Goal: Use online tool/utility: Utilize a website feature to perform a specific function

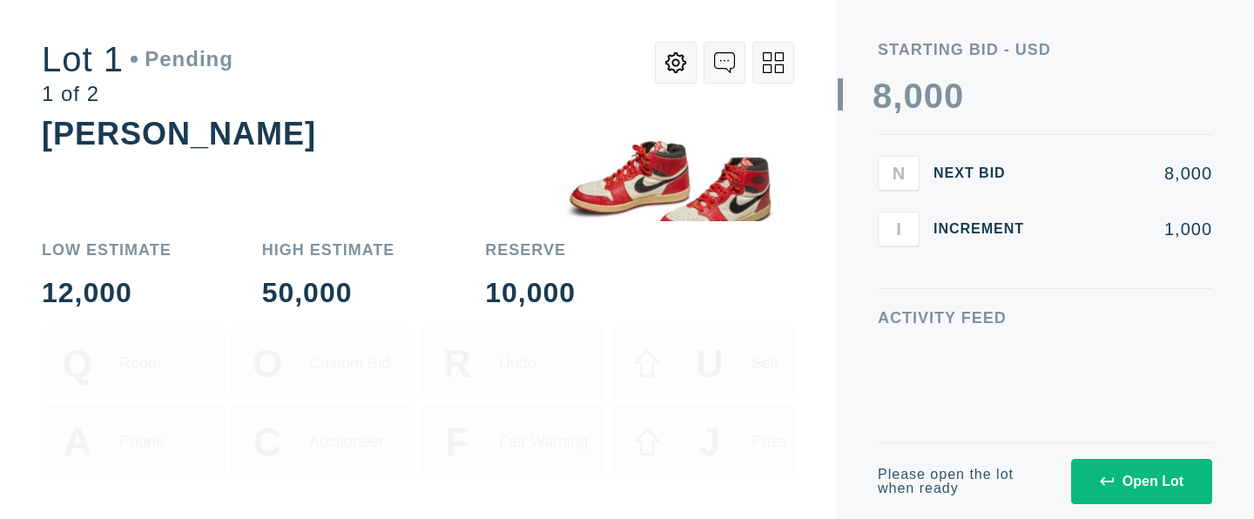
click at [1140, 481] on div "Open Lot" at bounding box center [1142, 482] width 84 height 16
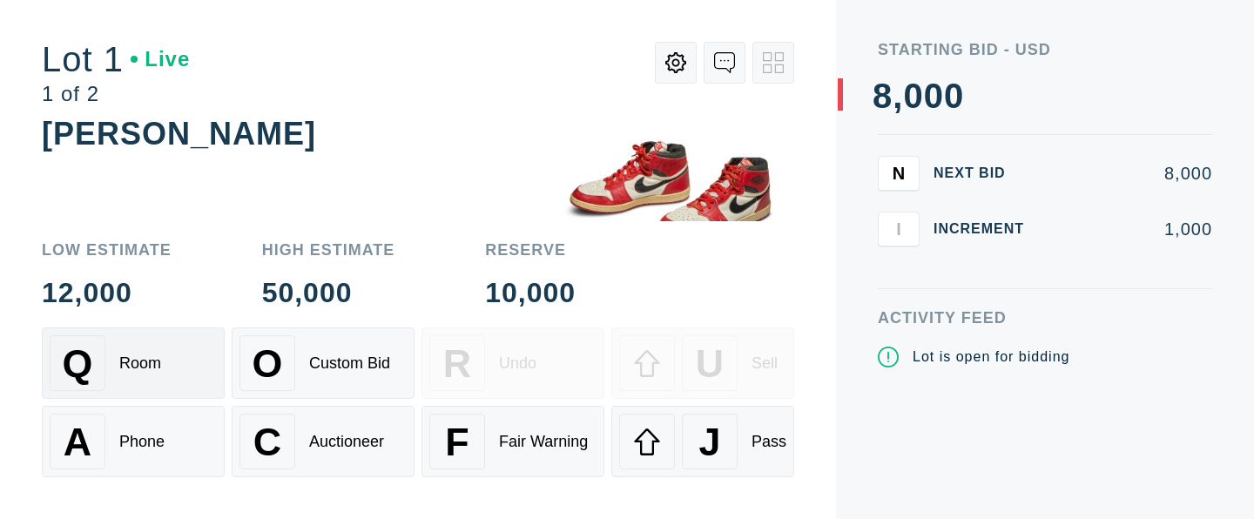
click at [133, 363] on div "Room" at bounding box center [140, 363] width 42 height 18
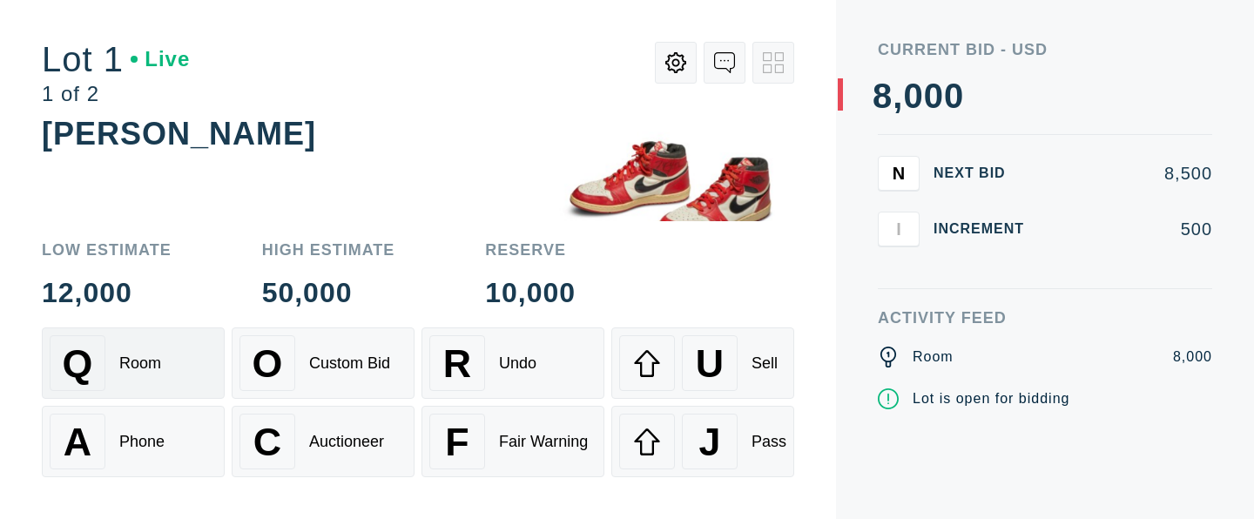
click at [703, 363] on span "U" at bounding box center [710, 363] width 28 height 44
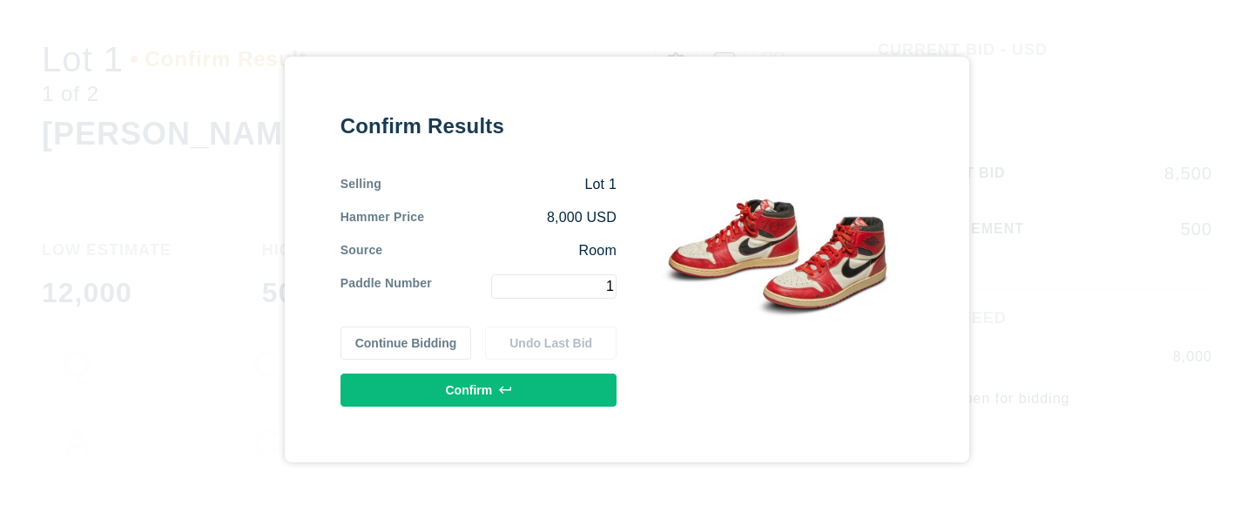
type input "1"
click at [479, 390] on button "Confirm" at bounding box center [478, 389] width 276 height 33
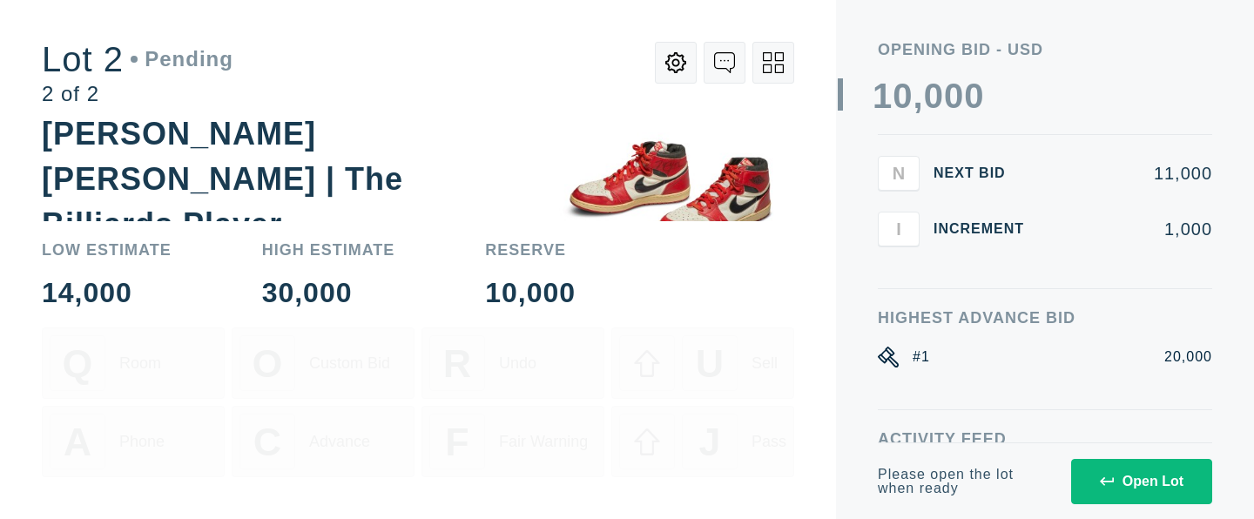
click at [1140, 481] on div "Open Lot" at bounding box center [1142, 482] width 84 height 16
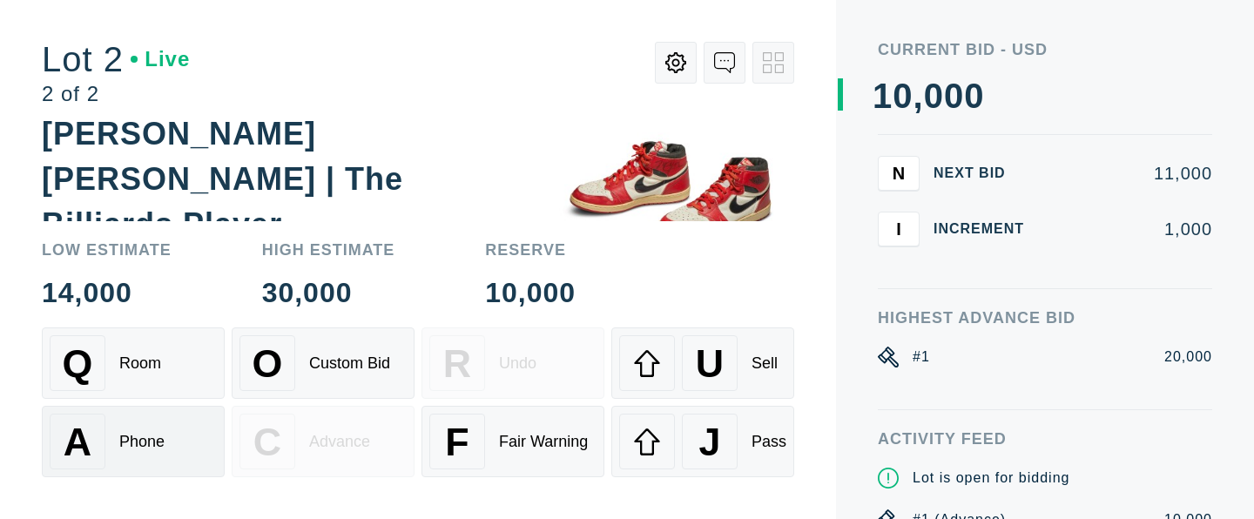
click at [133, 441] on div "Phone" at bounding box center [141, 442] width 45 height 18
